Goal: Information Seeking & Learning: Learn about a topic

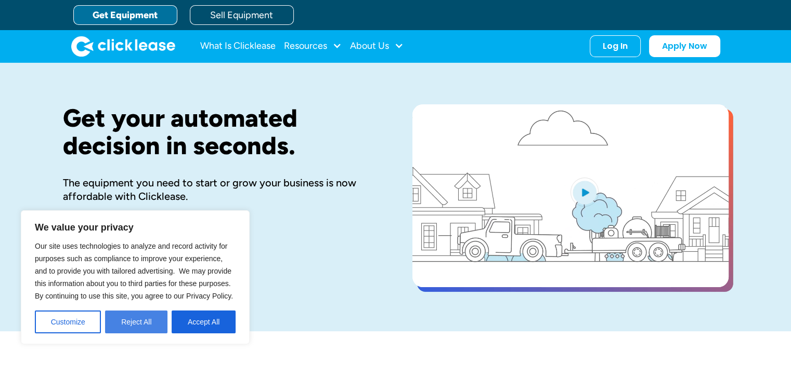
click at [146, 322] on button "Reject All" at bounding box center [136, 322] width 62 height 23
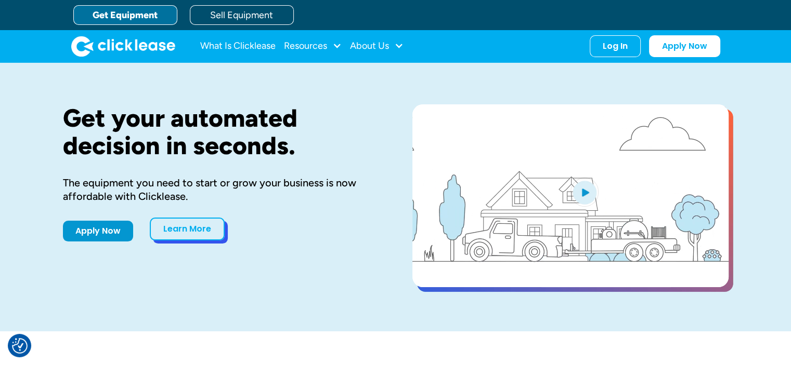
click at [204, 224] on link "Learn More" at bounding box center [187, 229] width 75 height 23
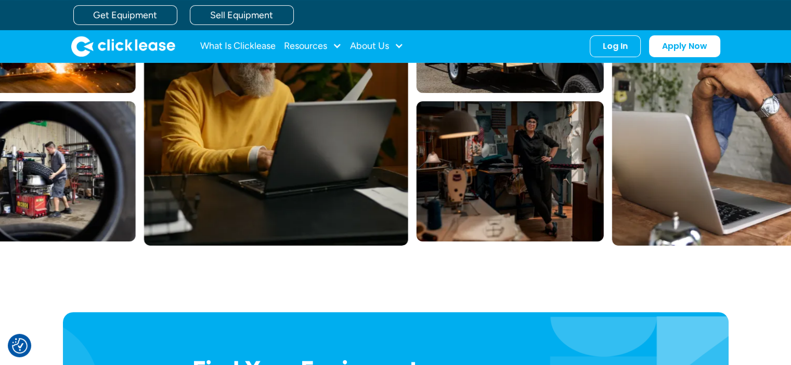
scroll to position [155, 0]
